Goal: Task Accomplishment & Management: Manage account settings

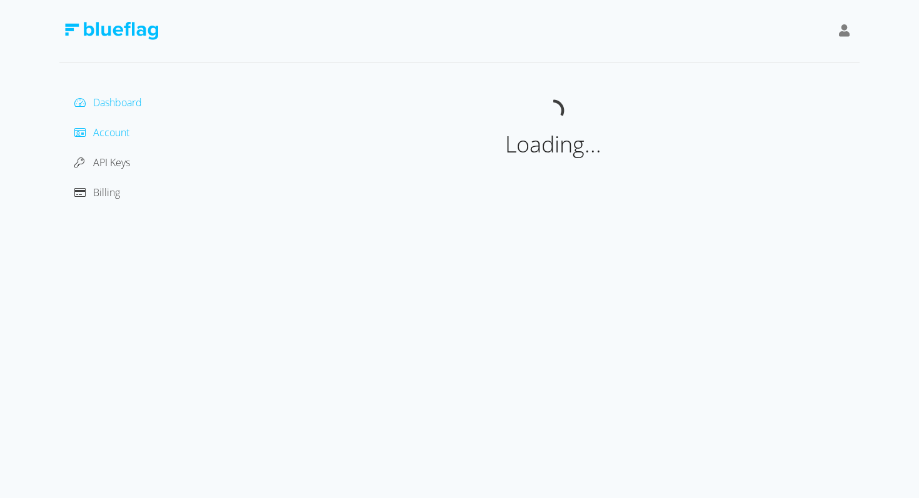
click at [111, 130] on span "Account" at bounding box center [111, 133] width 36 height 14
click at [126, 163] on span "API Keys" at bounding box center [111, 163] width 37 height 14
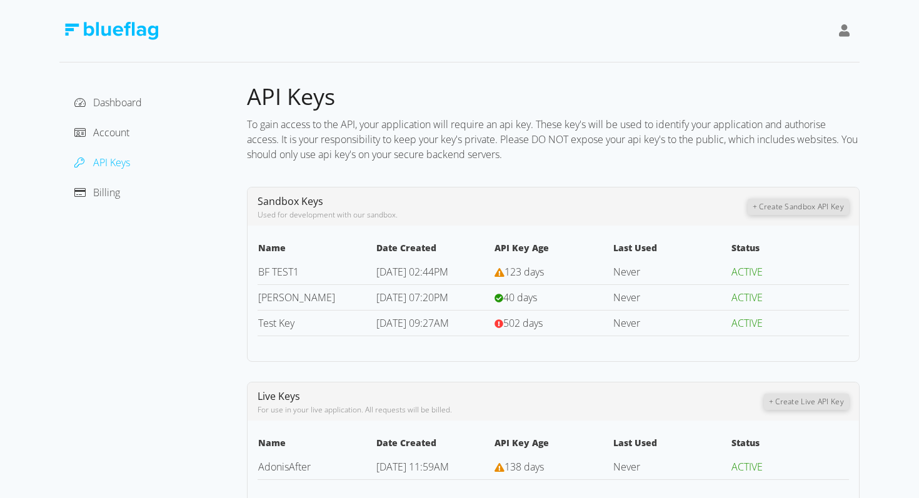
click at [843, 28] on icon at bounding box center [844, 30] width 11 height 13
click at [753, 104] on div "Sign Out" at bounding box center [787, 97] width 125 height 34
click at [747, 96] on div "Sign Out" at bounding box center [787, 97] width 105 height 13
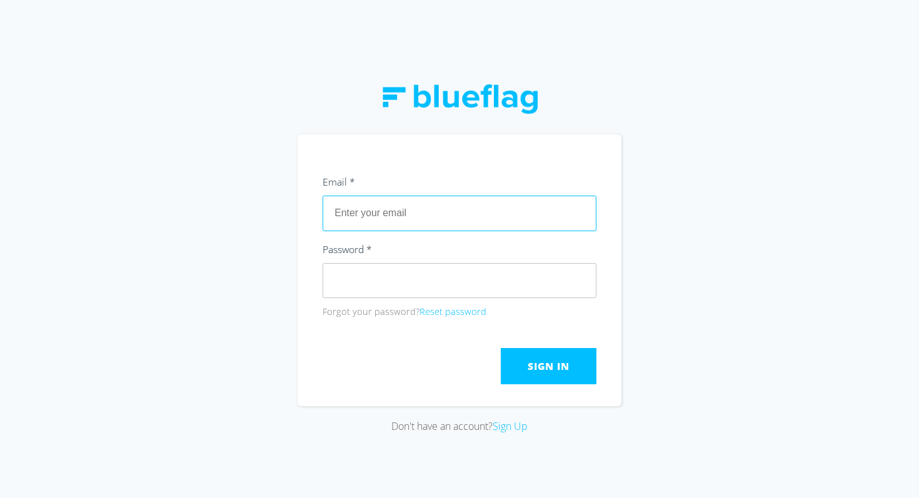
click at [385, 221] on input "text" at bounding box center [460, 213] width 274 height 35
type input "[EMAIL_ADDRESS][DOMAIN_NAME]"
